Goal: Task Accomplishment & Management: Manage account settings

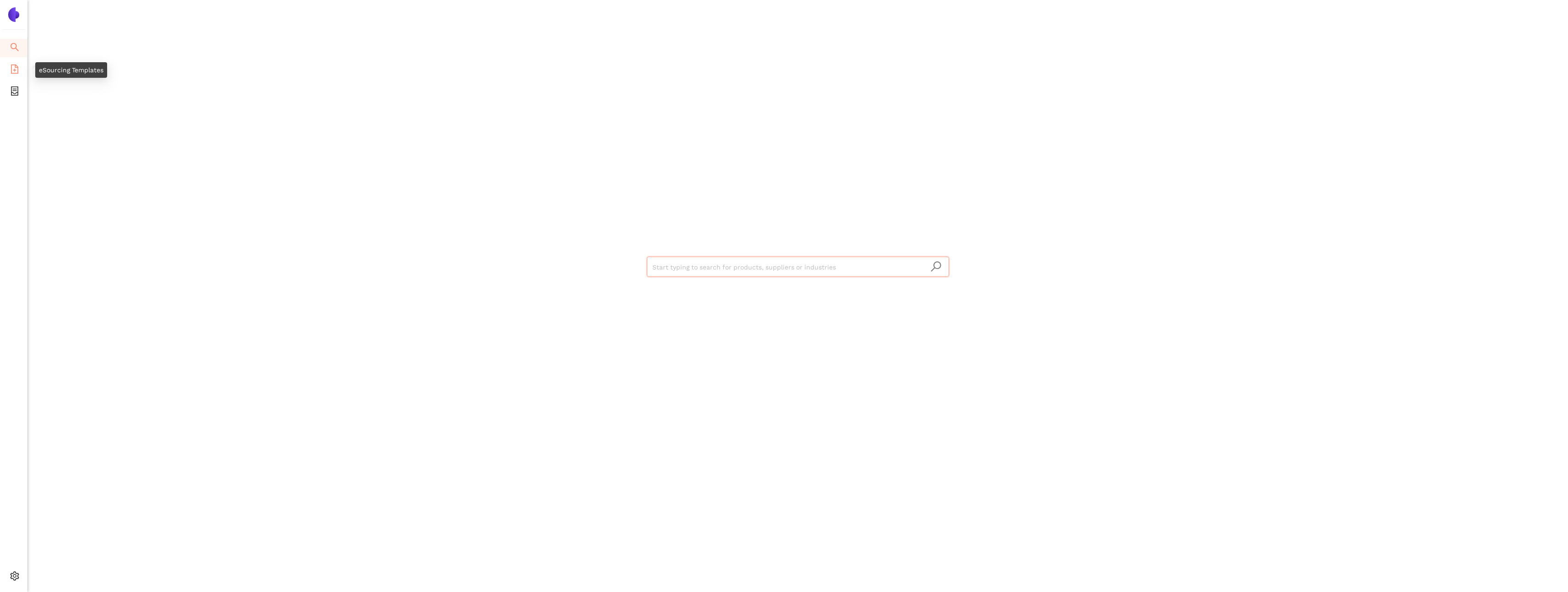
click at [15, 71] on icon "file-add" at bounding box center [15, 69] width 9 height 9
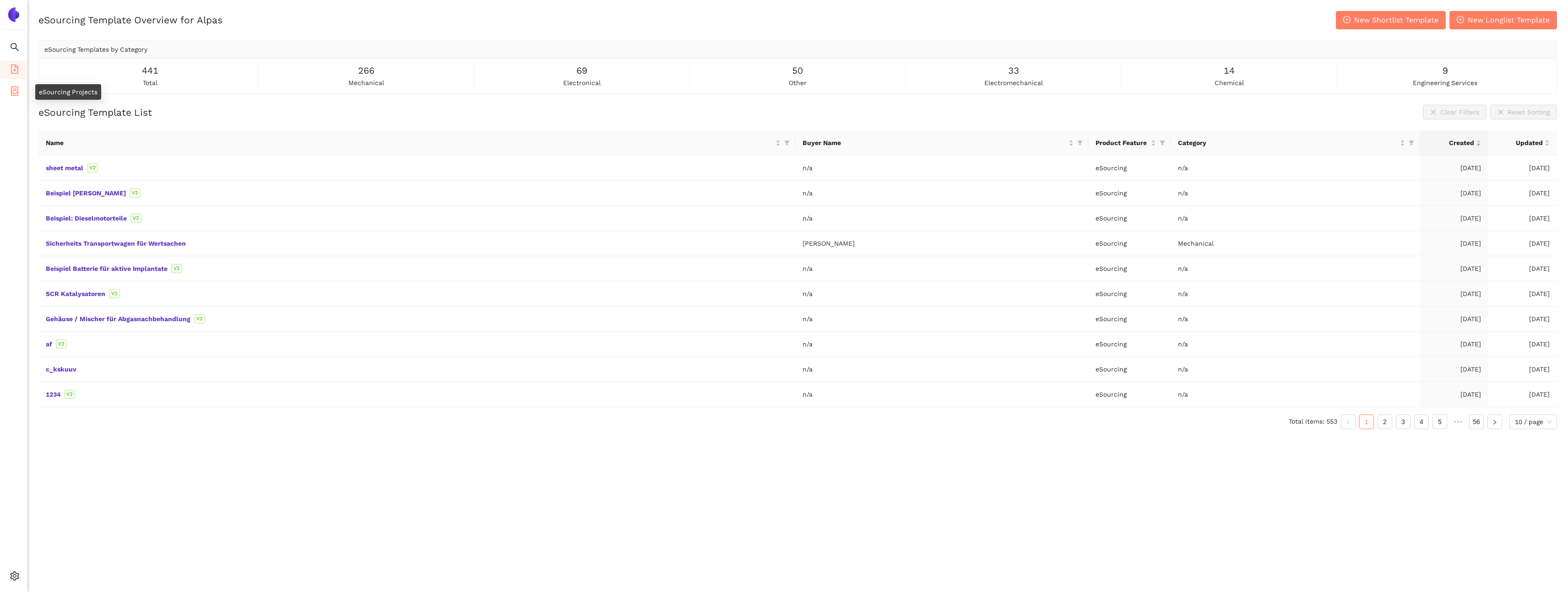
click at [15, 89] on icon "container" at bounding box center [15, 91] width 7 height 9
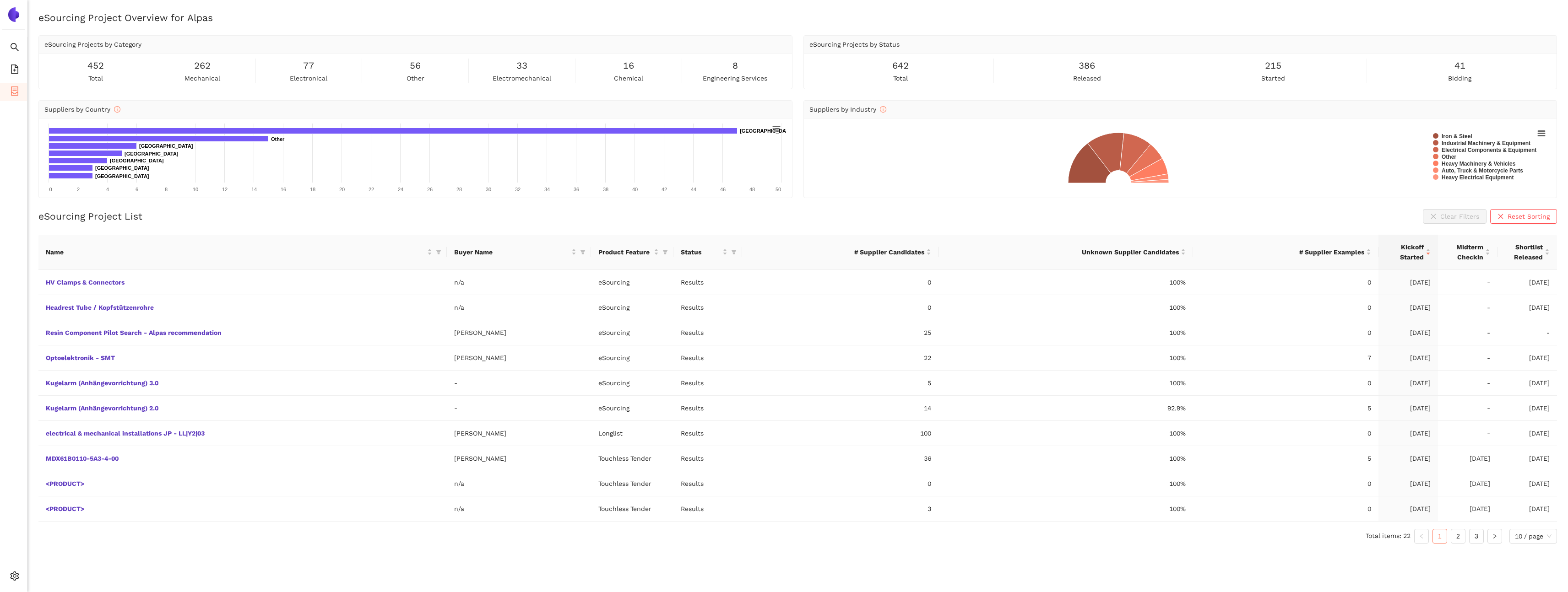
click at [296, 17] on h2 "eSourcing Project Overview for Alpas" at bounding box center [797, 18] width 1519 height 13
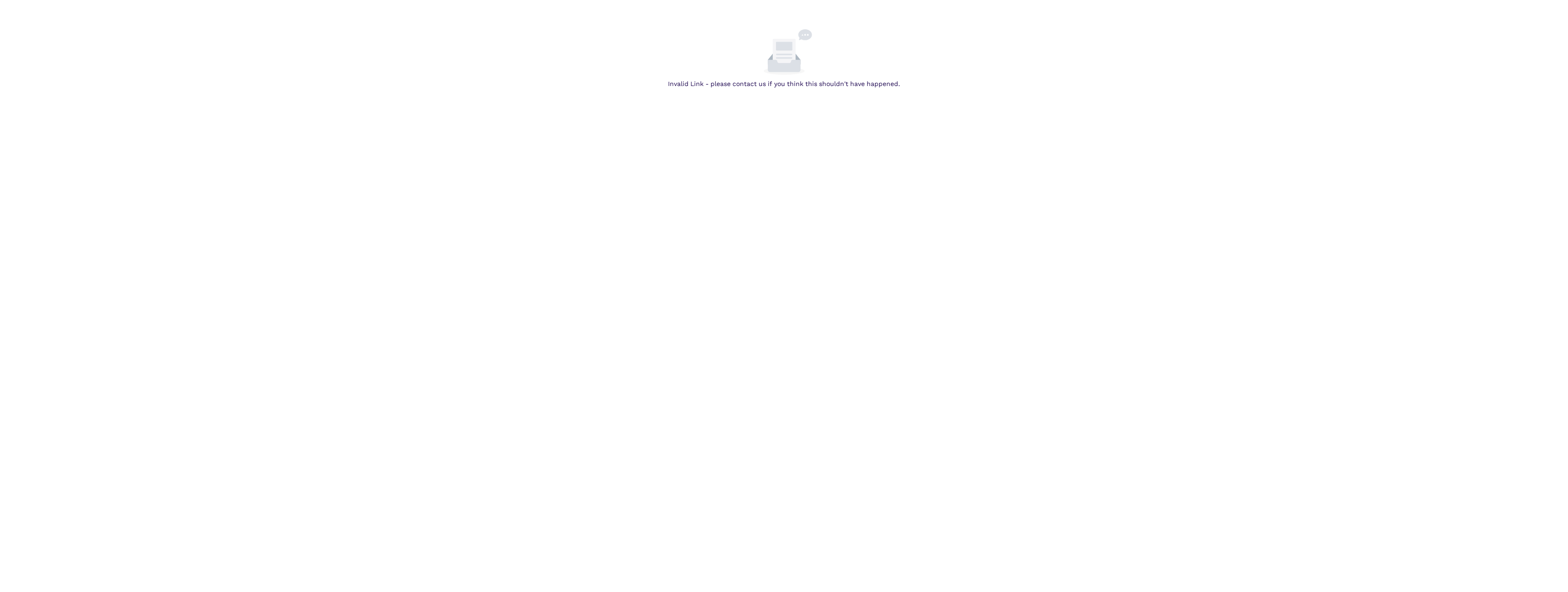
click at [402, 66] on div at bounding box center [784, 52] width 1561 height 46
click at [665, 201] on body "Invalid Link - please contact us if you think this shouldn't have happened." at bounding box center [784, 325] width 1568 height 592
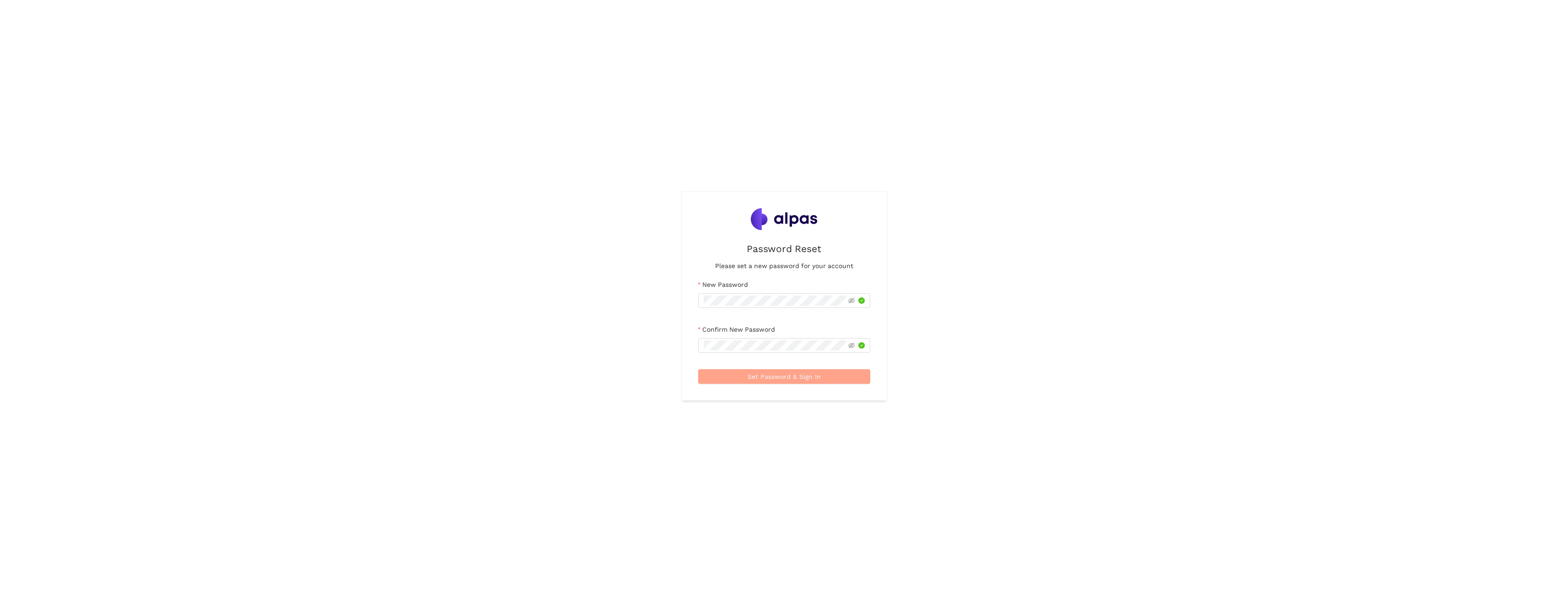
click at [827, 375] on button "Set Password & Sign In" at bounding box center [784, 377] width 172 height 15
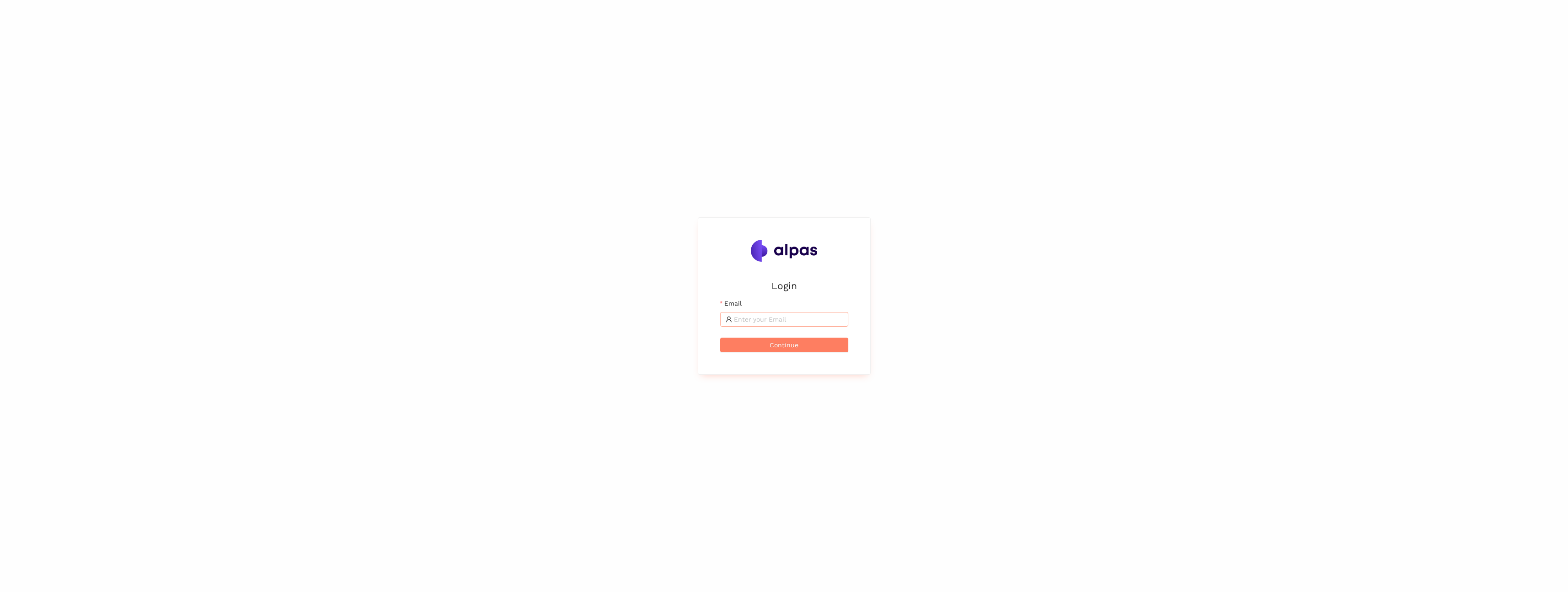
click at [762, 318] on input "Email" at bounding box center [788, 319] width 109 height 10
type input "[EMAIL_ADDRESS]"
click at [1248, 88] on div "Login Email Wrong email/password Continue" at bounding box center [784, 296] width 1568 height 592
